Goal: Task Accomplishment & Management: Use online tool/utility

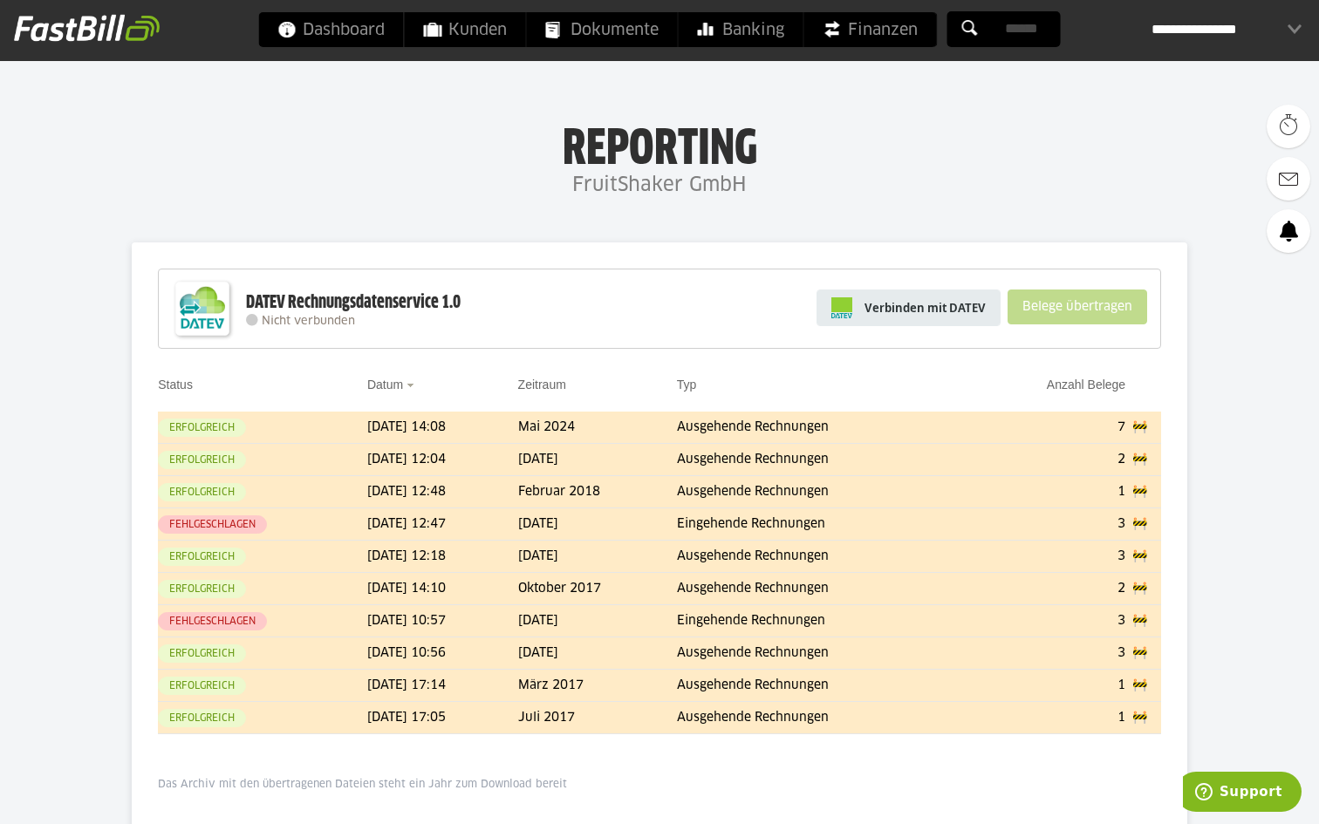
click at [866, 304] on span "Verbinden mit DATEV" at bounding box center [925, 307] width 121 height 17
click at [317, 32] on span "Dashboard" at bounding box center [331, 29] width 106 height 35
click at [861, 299] on link "Verbinden mit DATEV" at bounding box center [909, 308] width 184 height 37
